Goal: Transaction & Acquisition: Obtain resource

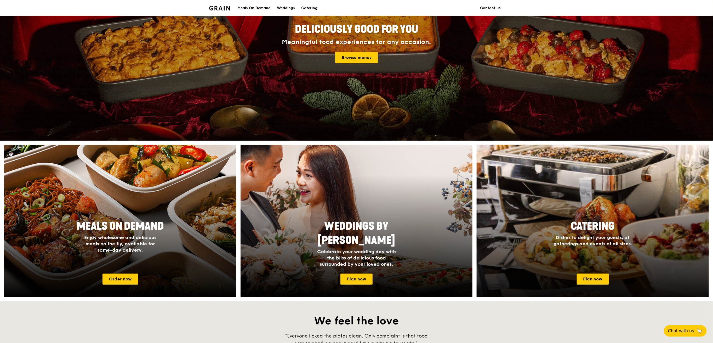
scroll to position [70, 0]
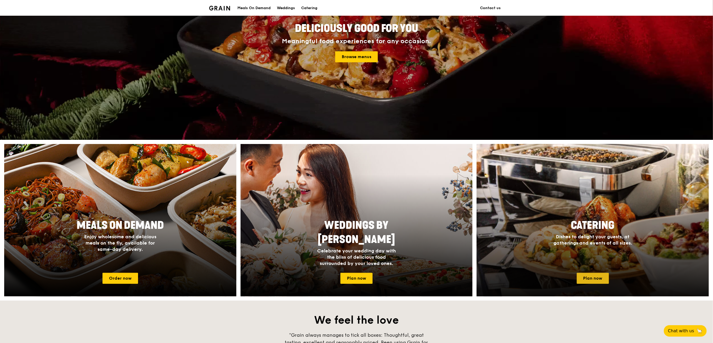
click at [602, 277] on link "Plan now" at bounding box center [593, 277] width 32 height 11
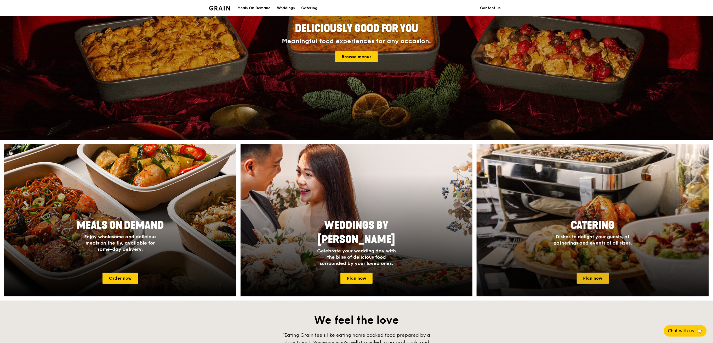
click at [597, 277] on link "Plan now" at bounding box center [593, 277] width 32 height 11
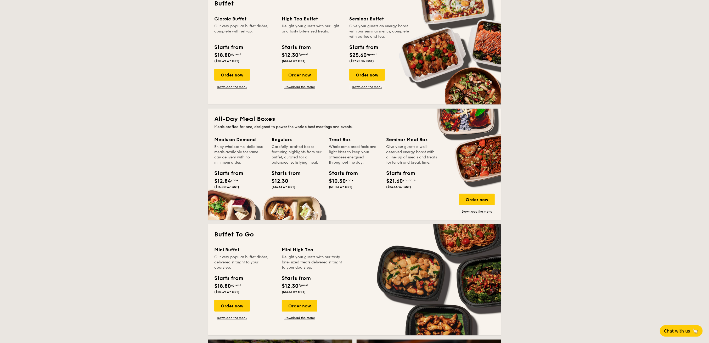
scroll to position [418, 0]
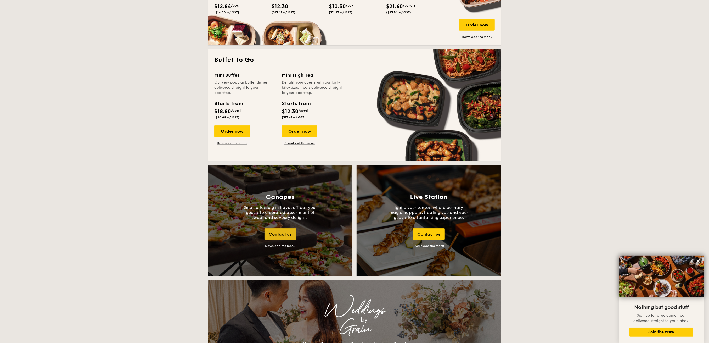
click at [282, 237] on div "Contact us" at bounding box center [280, 234] width 32 height 12
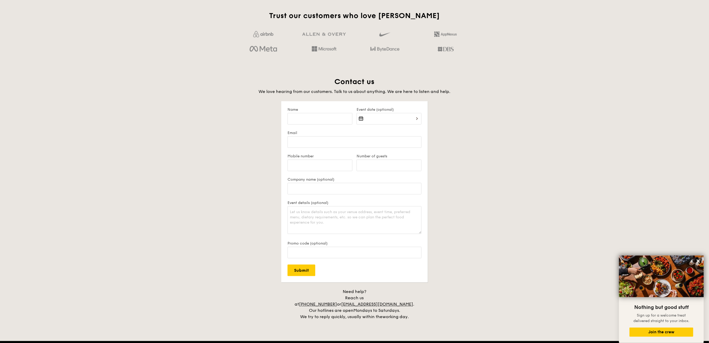
scroll to position [1013, 0]
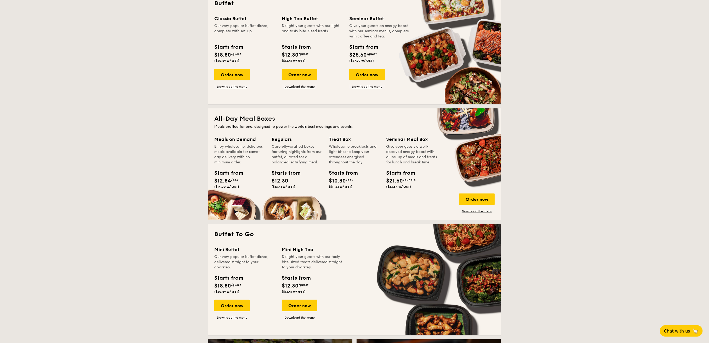
scroll to position [279, 0]
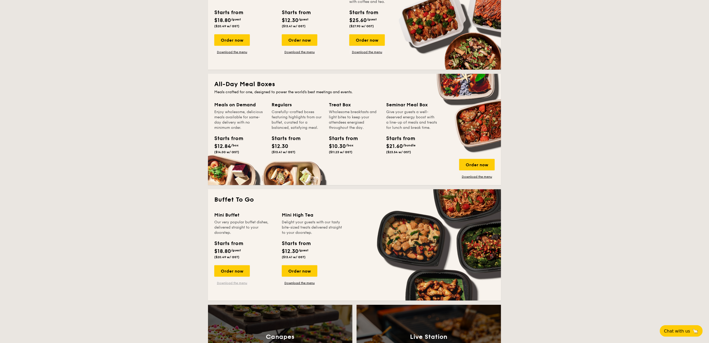
click at [224, 282] on link "Download the menu" at bounding box center [232, 283] width 36 height 4
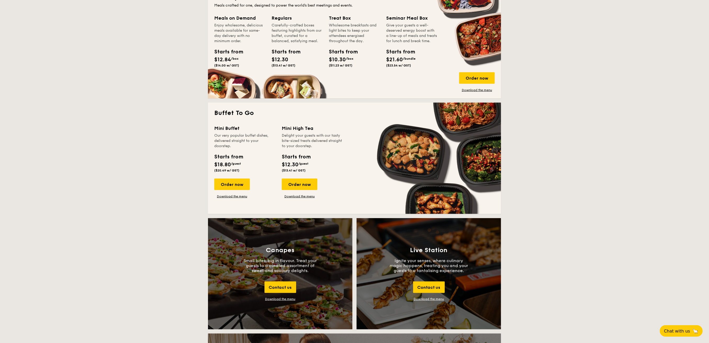
scroll to position [453, 0]
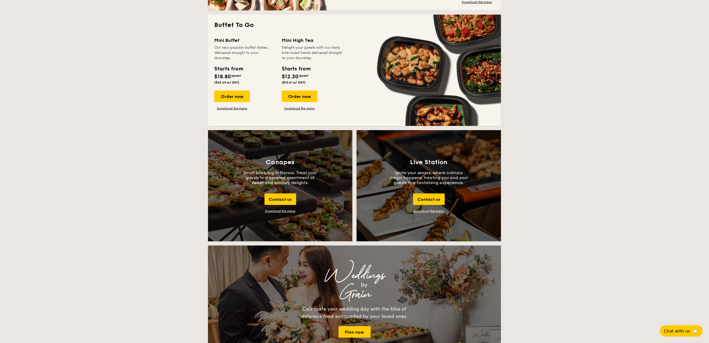
click at [276, 210] on div "Download the menu" at bounding box center [280, 211] width 30 height 4
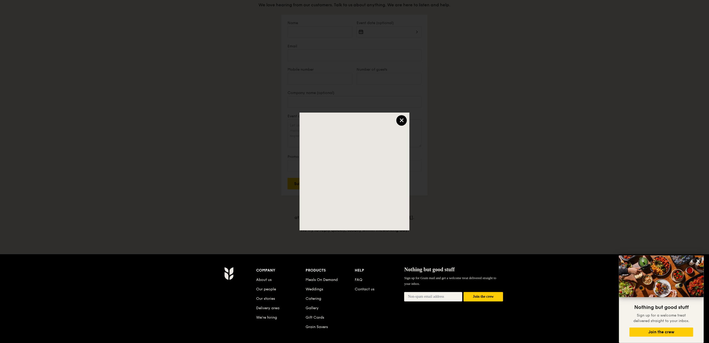
scroll to position [453, 0]
